Goal: Information Seeking & Learning: Learn about a topic

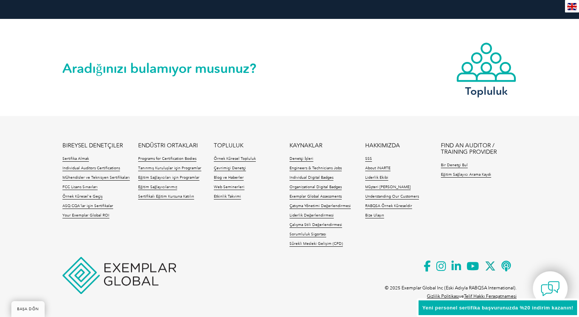
scroll to position [1751, 0]
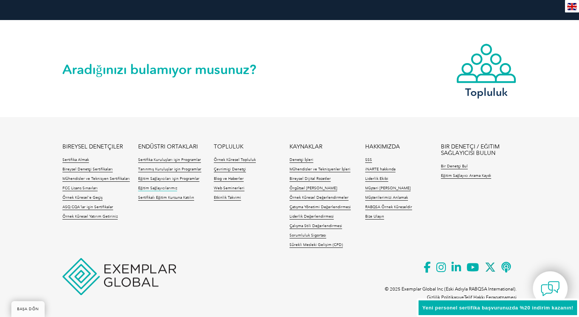
click at [166, 186] on link "Eğitim Sağlayıcılarımız" at bounding box center [157, 188] width 39 height 5
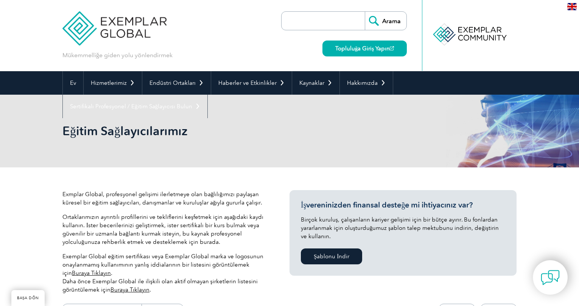
scroll to position [5232, 0]
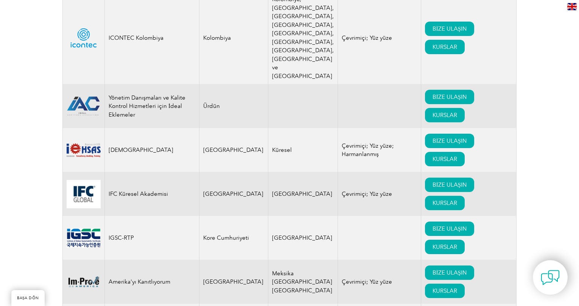
drag, startPoint x: 276, startPoint y: 156, endPoint x: 306, endPoint y: 156, distance: 29.9
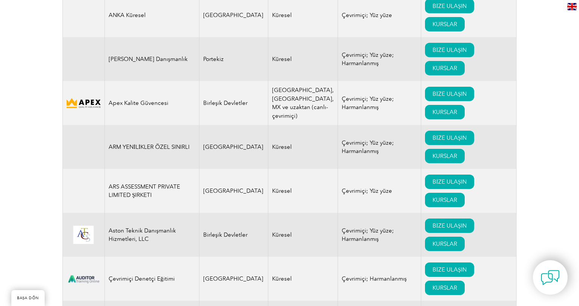
scroll to position [1239, 0]
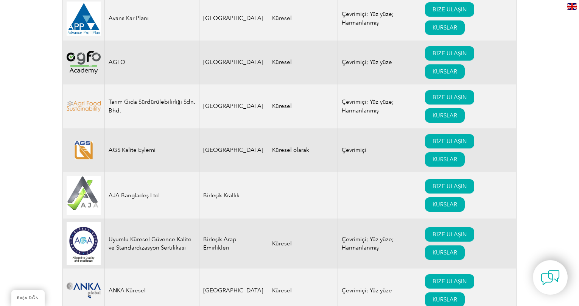
scroll to position [781, 0]
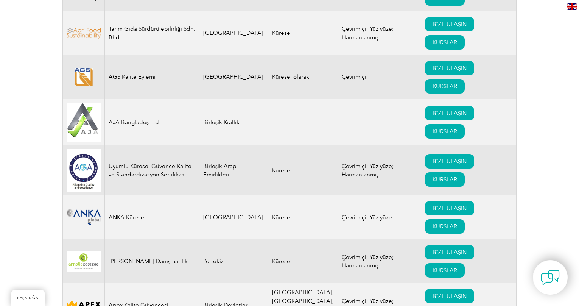
drag, startPoint x: 291, startPoint y: 194, endPoint x: 282, endPoint y: 193, distance: 9.1
drag, startPoint x: 300, startPoint y: 196, endPoint x: 270, endPoint y: 194, distance: 30.4
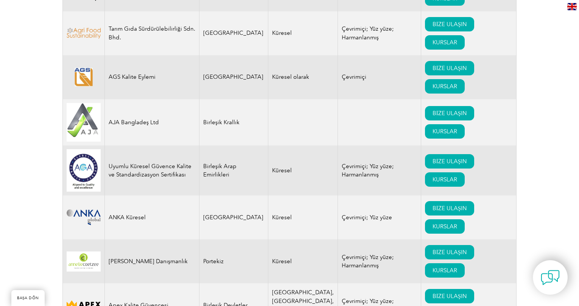
drag, startPoint x: 297, startPoint y: 193, endPoint x: 287, endPoint y: 194, distance: 10.3
drag, startPoint x: 299, startPoint y: 196, endPoint x: 272, endPoint y: 196, distance: 26.5
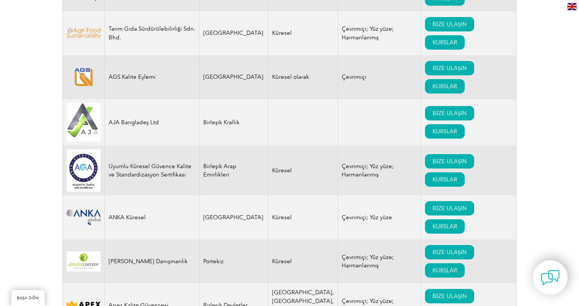
drag, startPoint x: 269, startPoint y: 194, endPoint x: 296, endPoint y: 197, distance: 26.6
